Goal: Navigation & Orientation: Find specific page/section

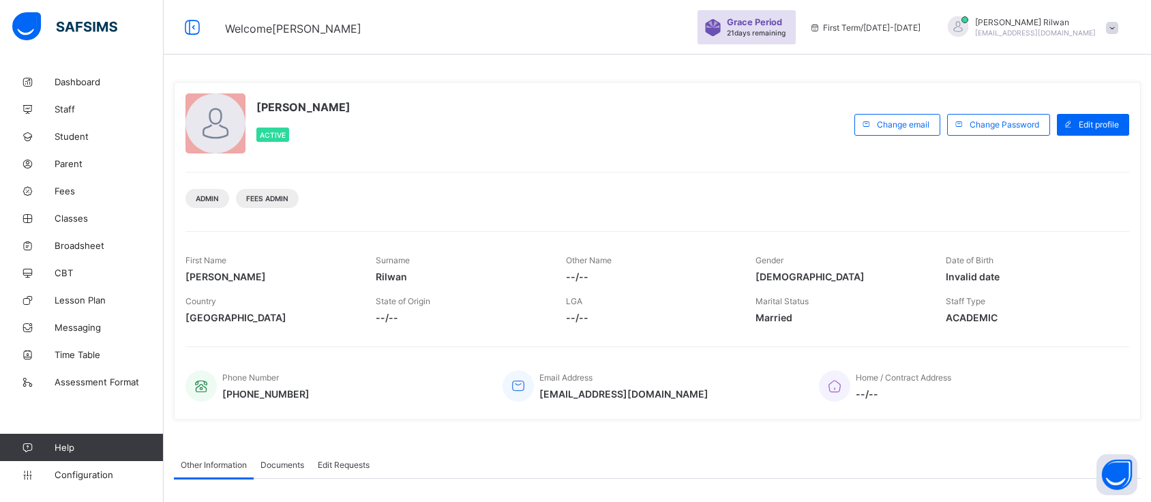
click at [104, 147] on link "Student" at bounding box center [82, 136] width 164 height 27
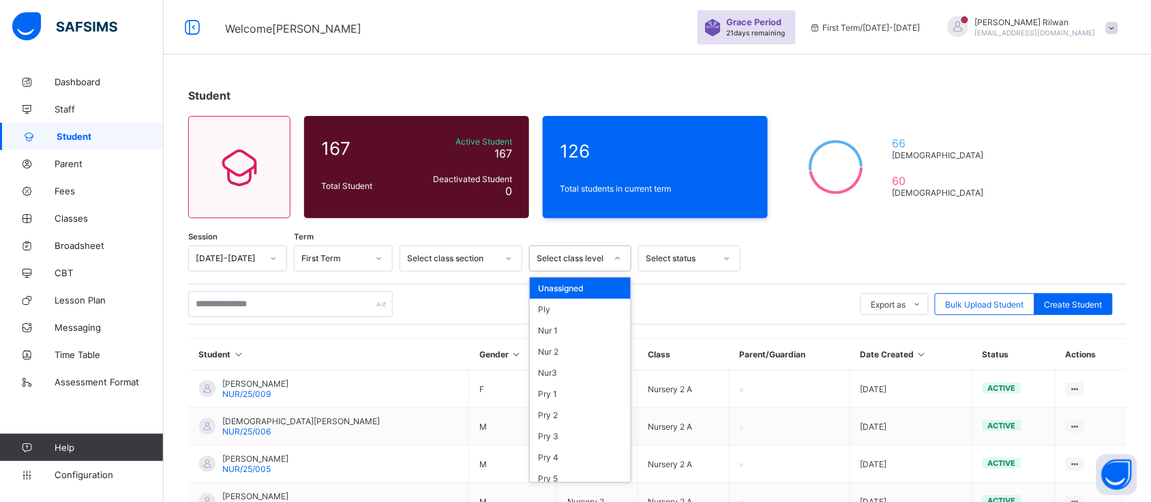
click at [617, 257] on icon at bounding box center [618, 259] width 8 height 14
click at [593, 320] on div "Nur 1" at bounding box center [580, 330] width 101 height 21
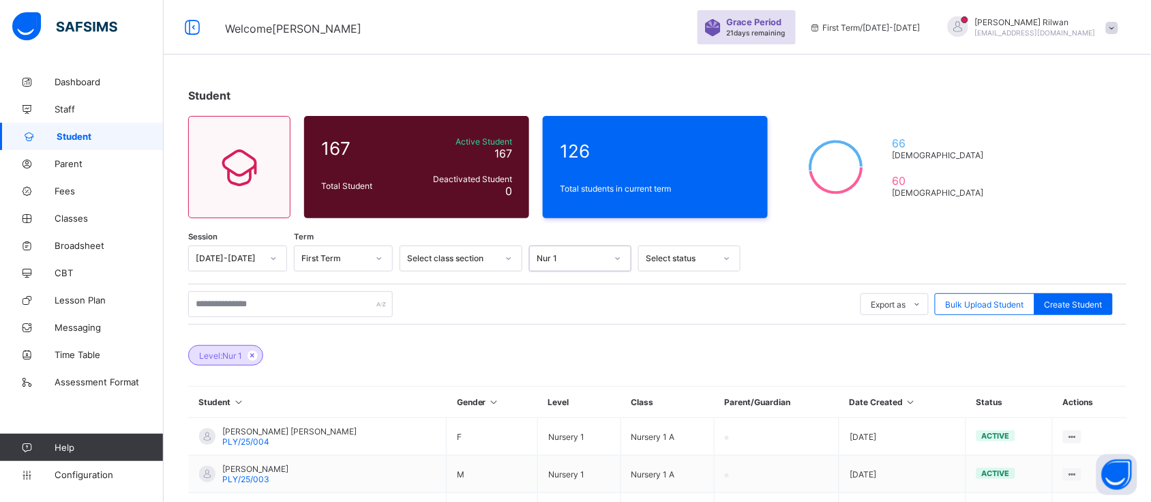
drag, startPoint x: 593, startPoint y: 318, endPoint x: 590, endPoint y: 236, distance: 82.6
click at [593, 314] on div "Export as Pdf Report Excel Report Excel Report (LMS) Bulk Upload Student Create…" at bounding box center [657, 304] width 938 height 41
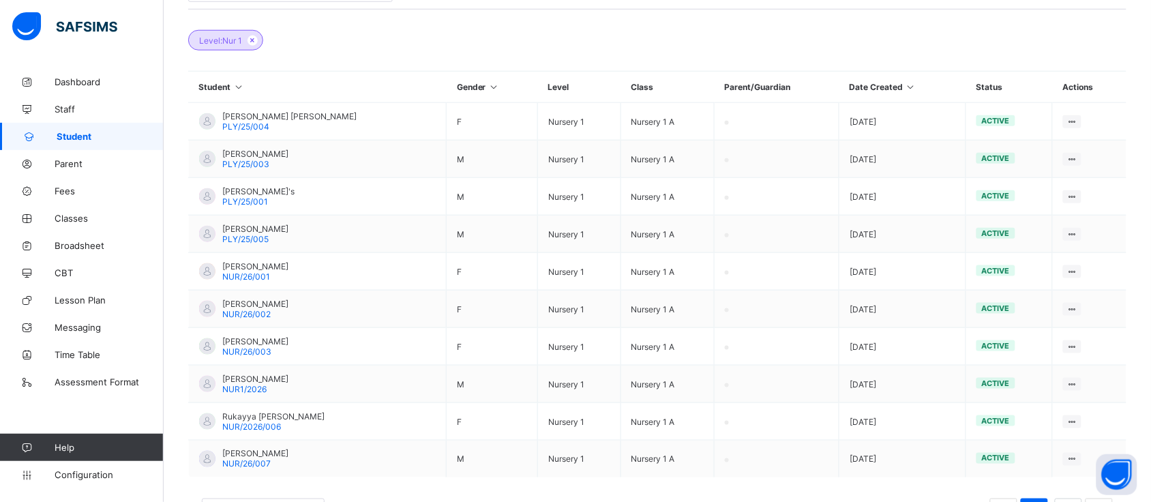
scroll to position [352, 0]
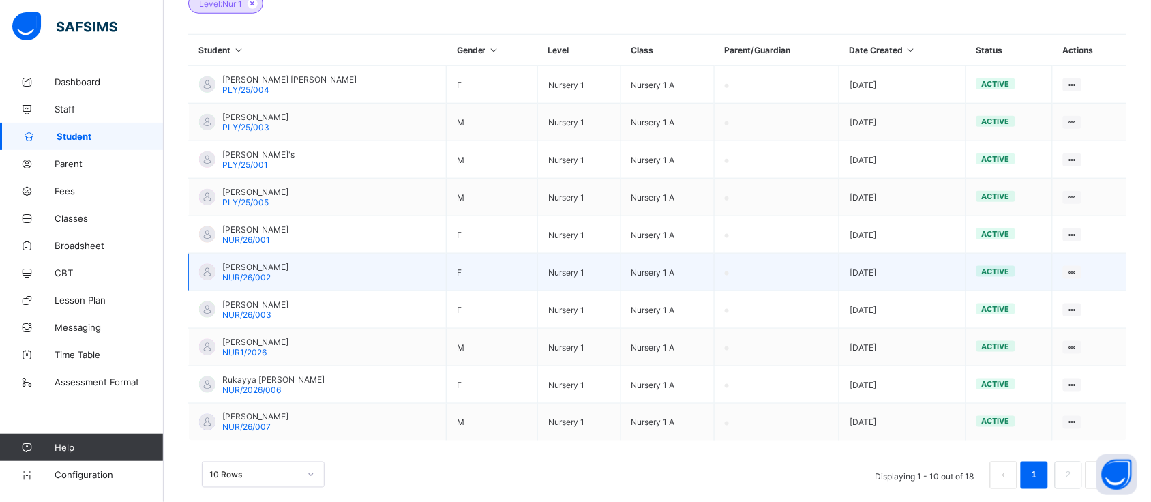
click at [236, 272] on span "NUR/26/002" at bounding box center [246, 277] width 48 height 10
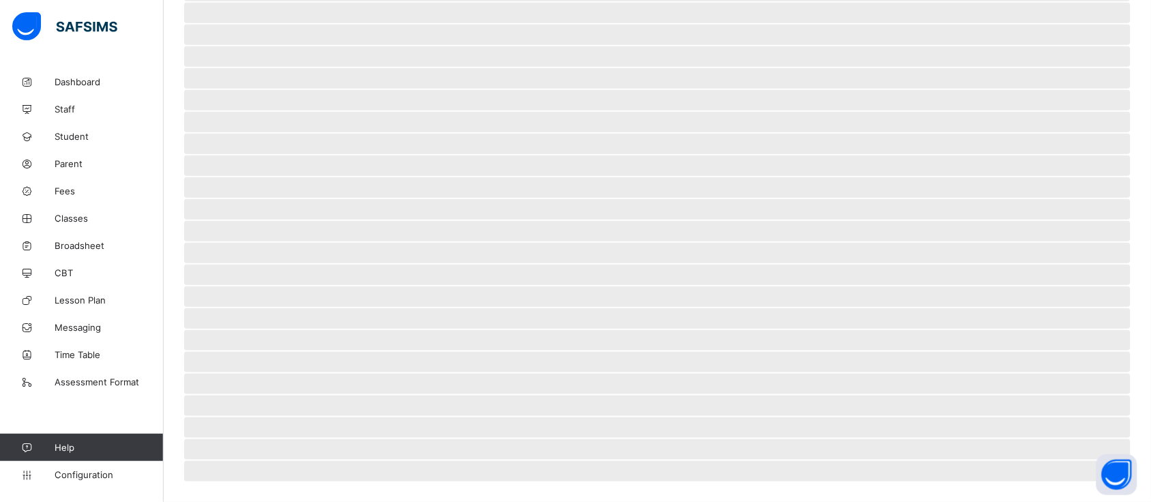
scroll to position [229, 0]
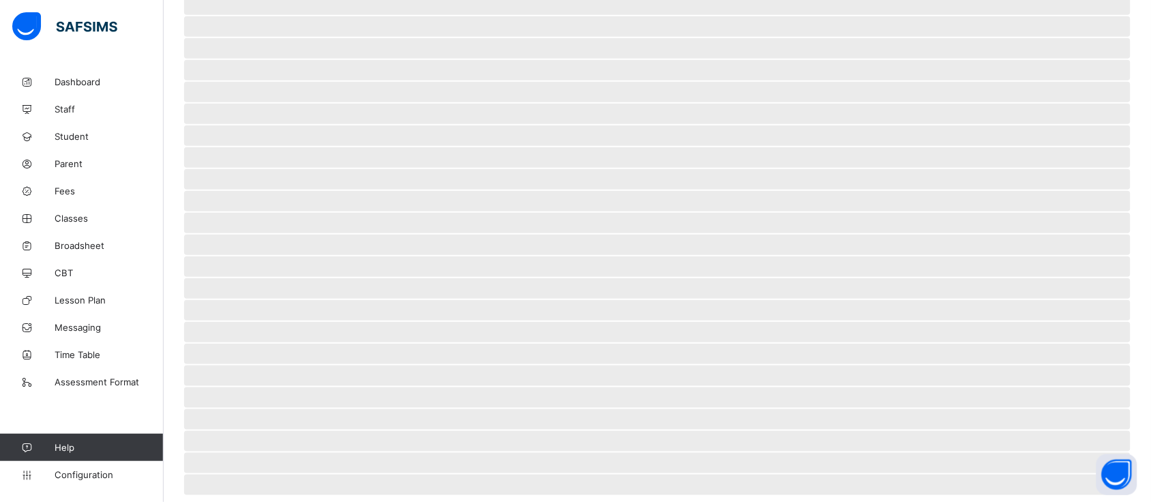
click at [235, 265] on span "‌" at bounding box center [657, 266] width 947 height 20
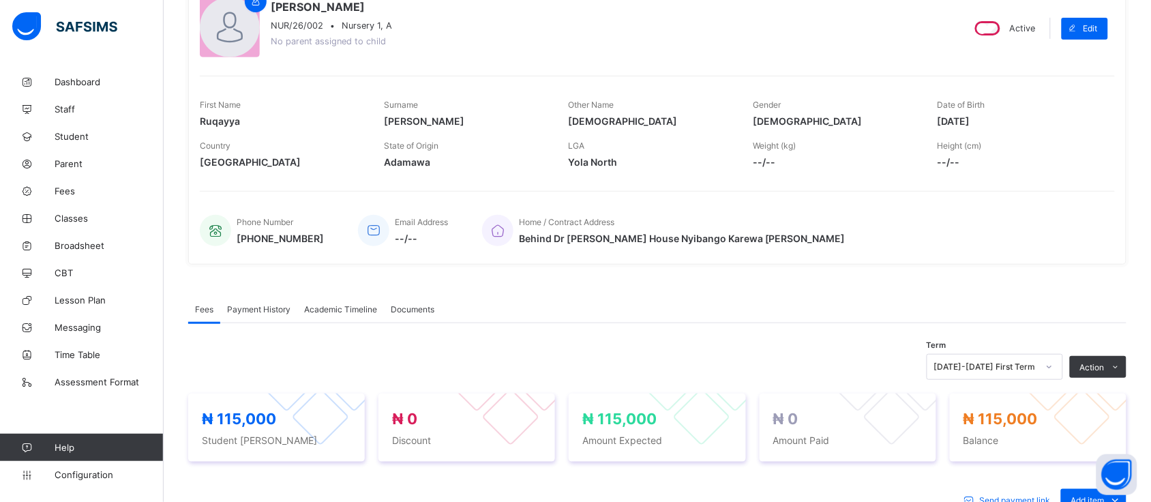
scroll to position [0, 0]
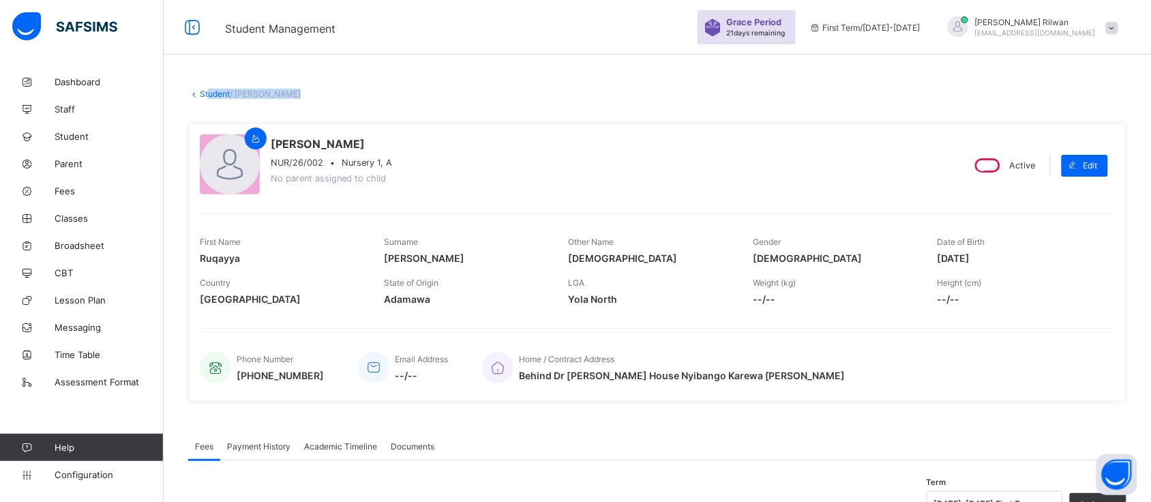
click at [209, 98] on div "× Delete Document This action would delete the document with name: from the sys…" at bounding box center [657, 467] width 987 height 799
click at [212, 93] on link "Student" at bounding box center [215, 94] width 30 height 10
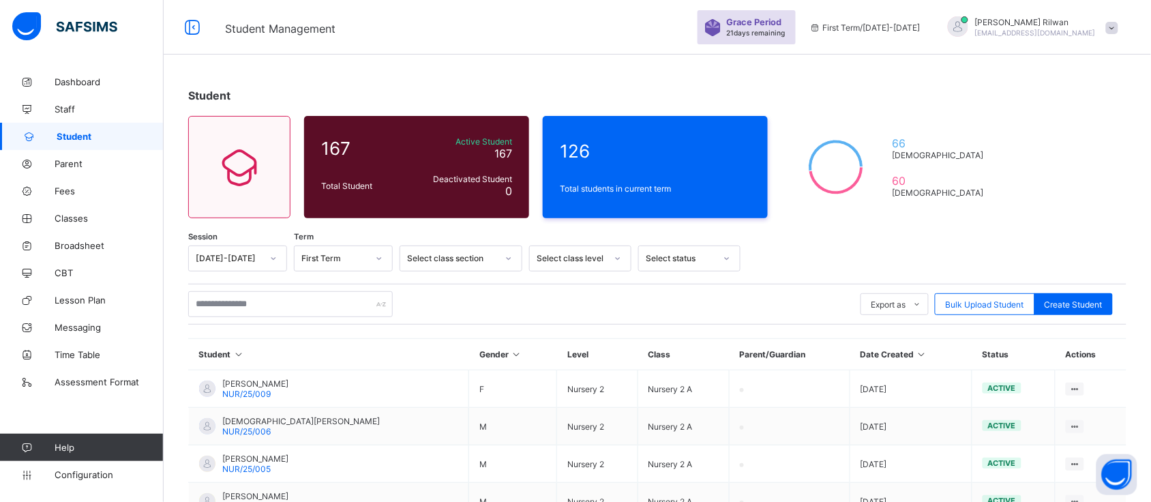
click at [619, 254] on icon at bounding box center [618, 259] width 8 height 14
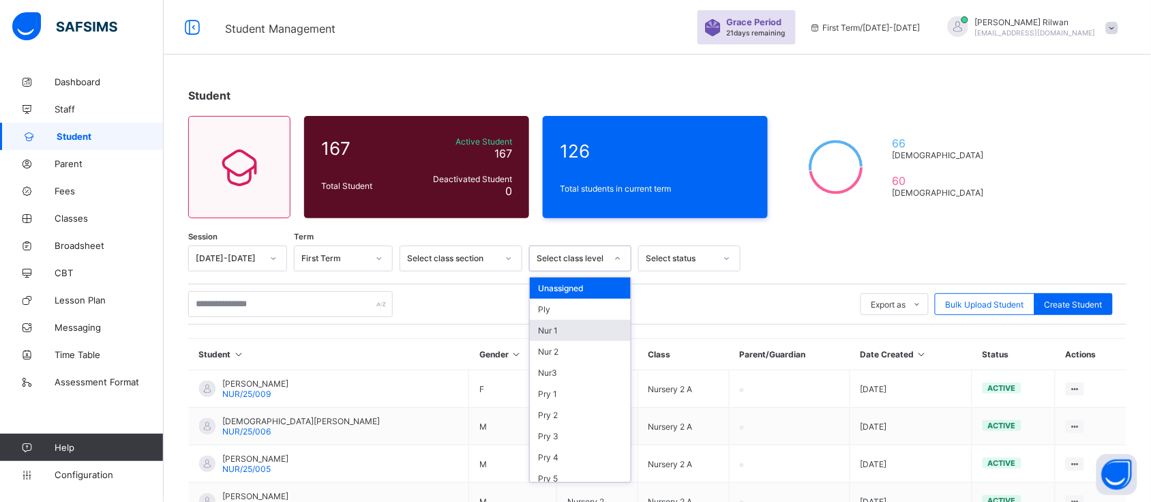
click at [576, 326] on div "Nur 1" at bounding box center [580, 330] width 101 height 21
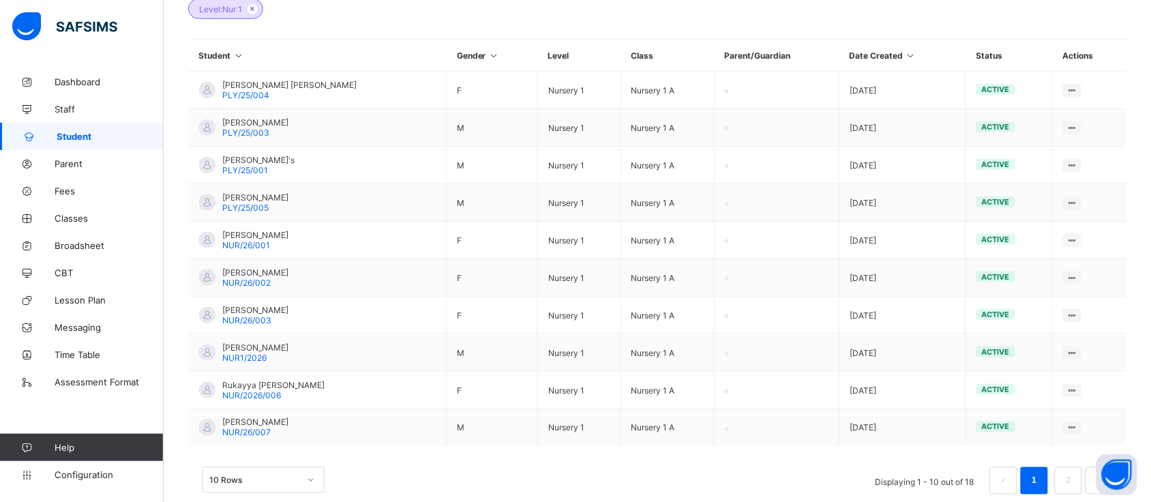
scroll to position [361, 0]
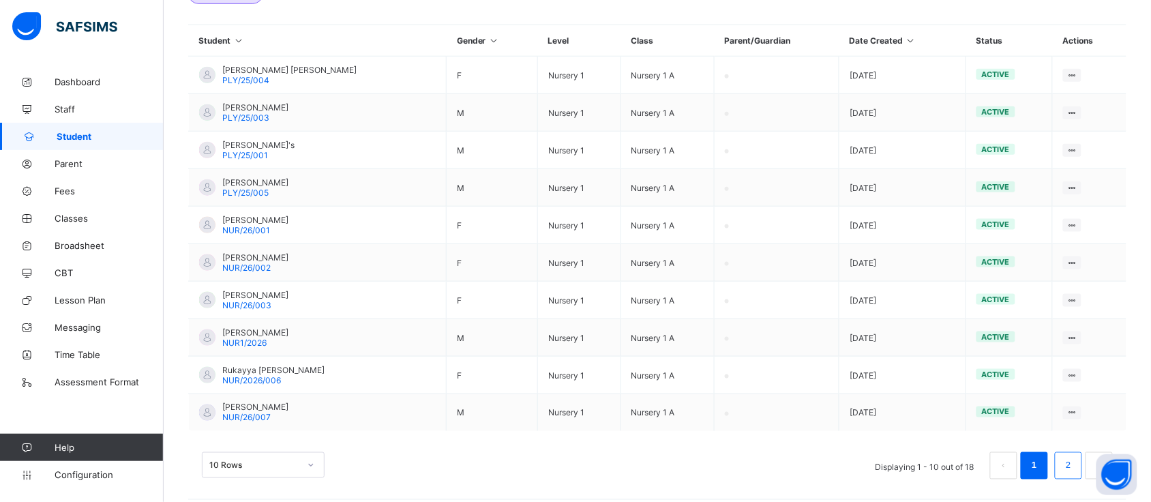
click at [1072, 452] on li "2" at bounding box center [1068, 465] width 27 height 27
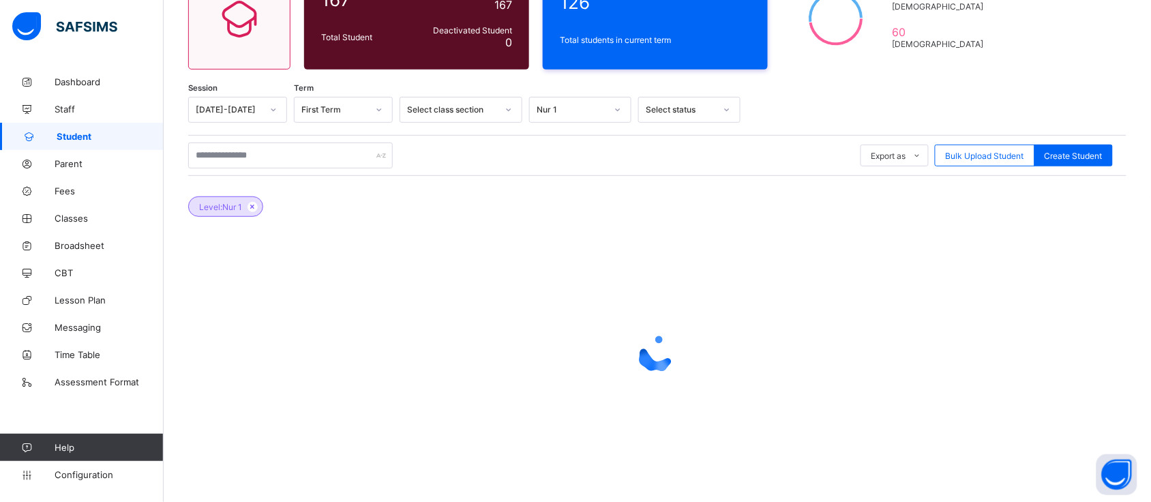
scroll to position [288, 0]
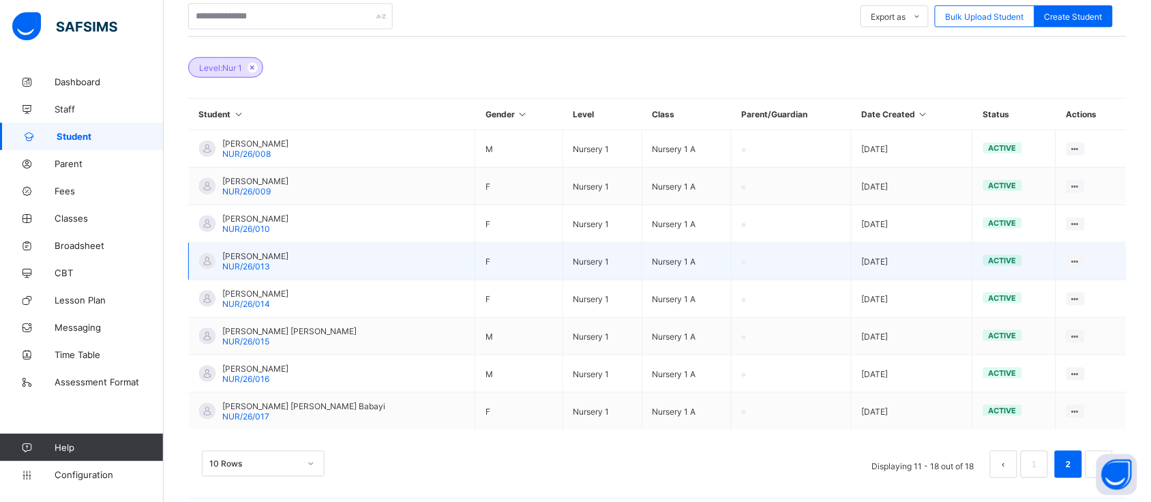
click at [267, 261] on span "NUR/26/013" at bounding box center [246, 266] width 48 height 10
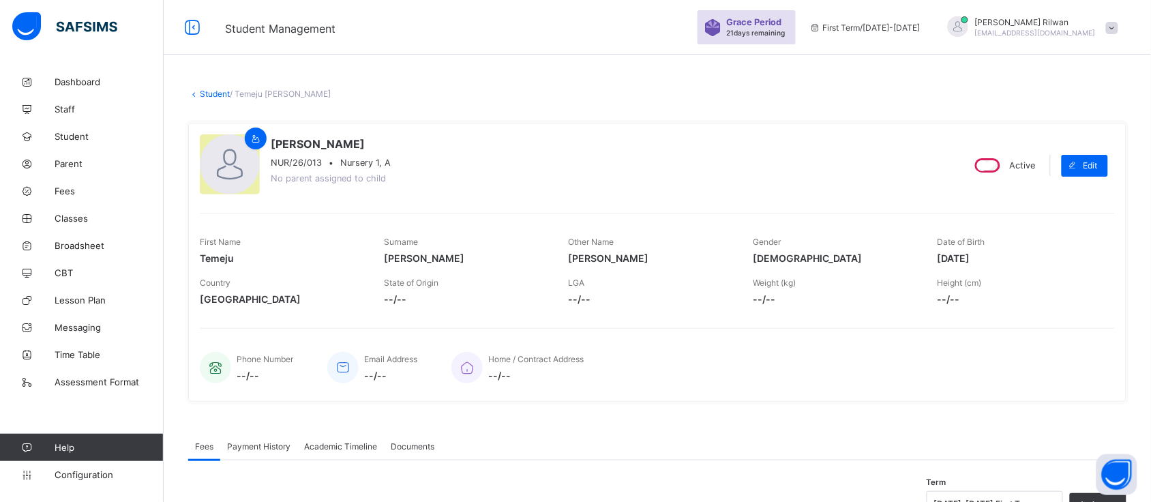
click at [203, 92] on link "Student" at bounding box center [215, 94] width 30 height 10
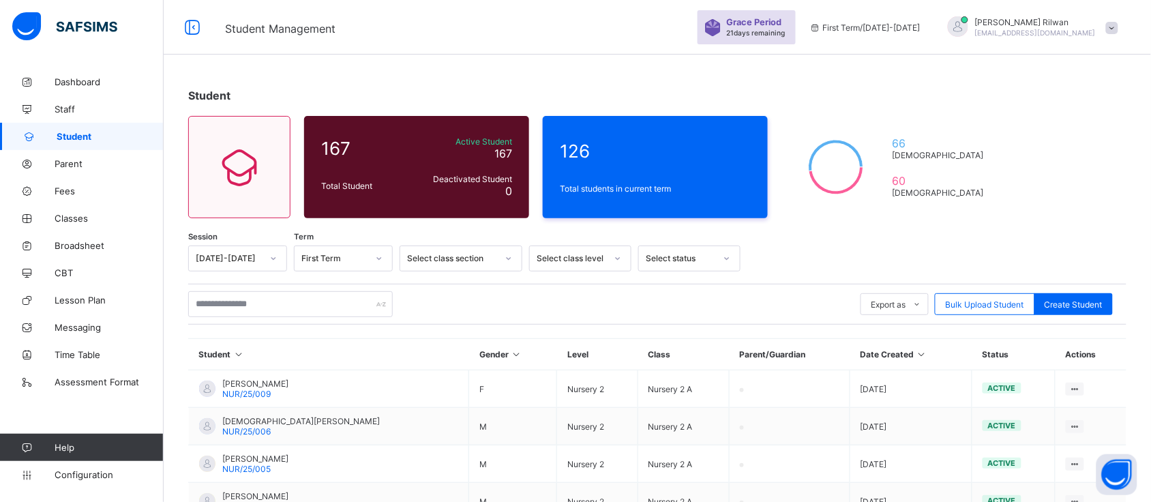
click at [309, 59] on div "Student 167 Total Student Active Student 167 Deactivated Student 0 126 Total st…" at bounding box center [657, 413] width 987 height 827
